Goal: Task Accomplishment & Management: Use online tool/utility

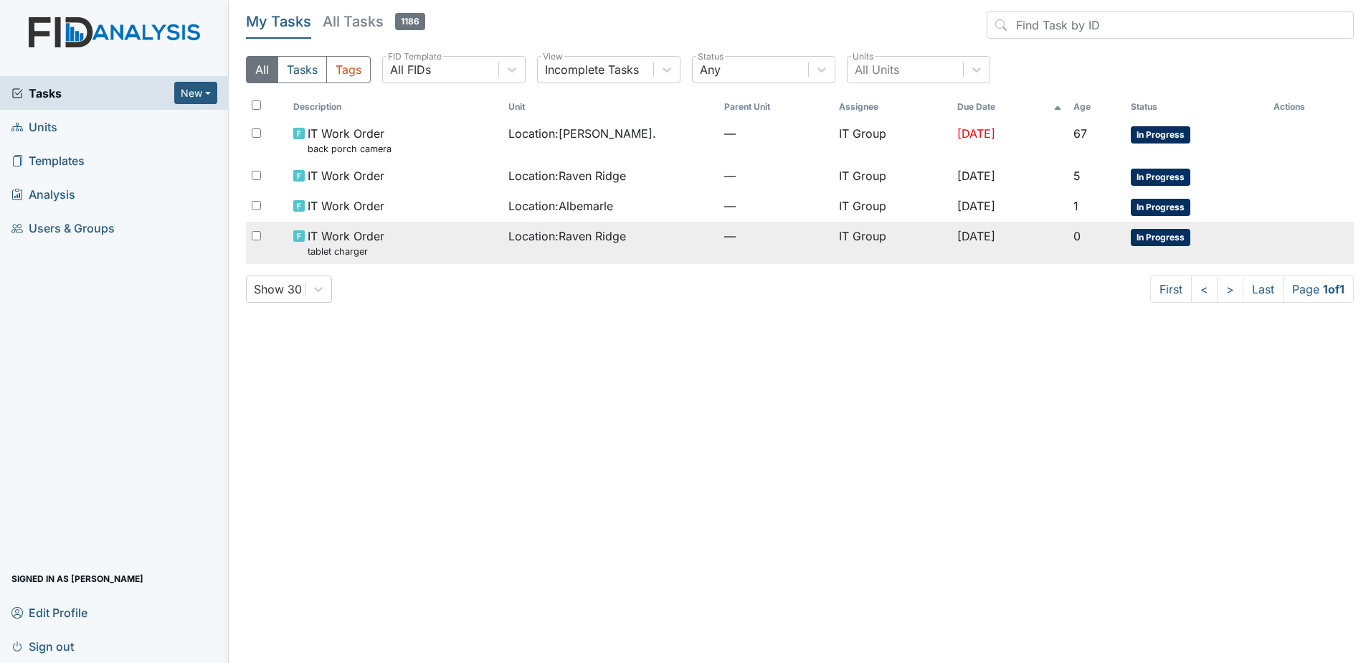
click at [417, 241] on div "IT Work Order tablet charger" at bounding box center [395, 242] width 204 height 31
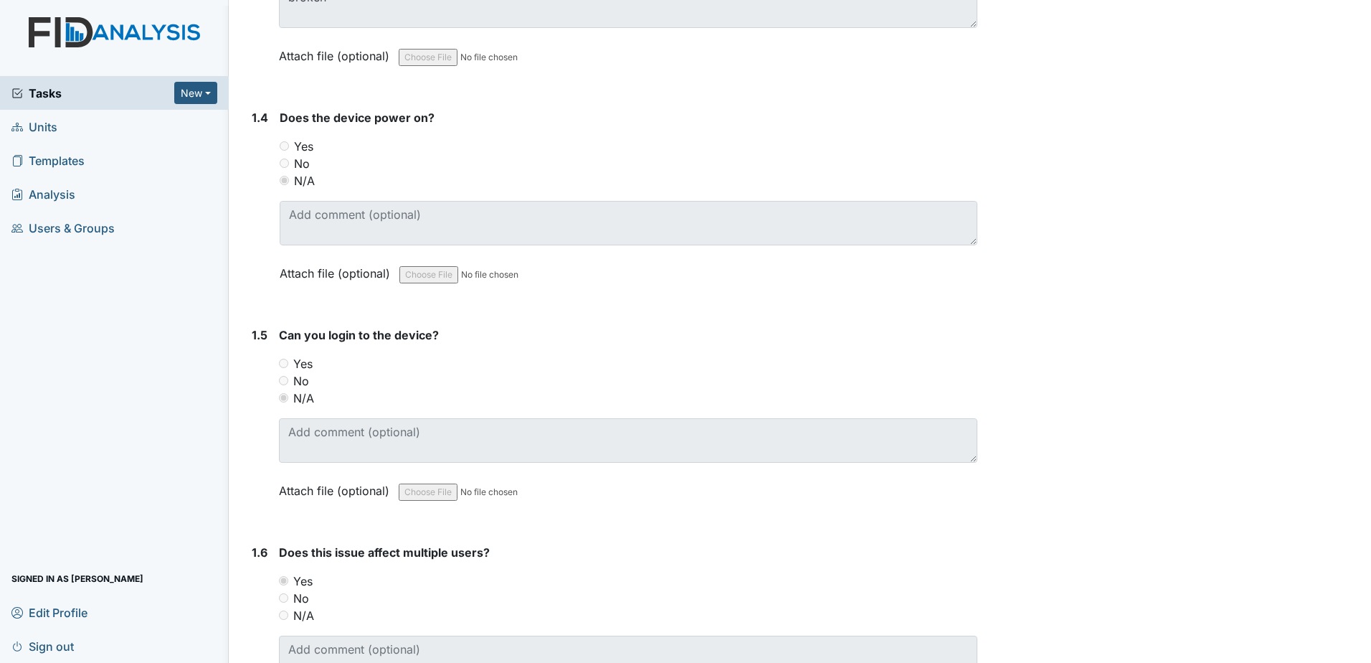
scroll to position [937, 0]
